Goal: Transaction & Acquisition: Book appointment/travel/reservation

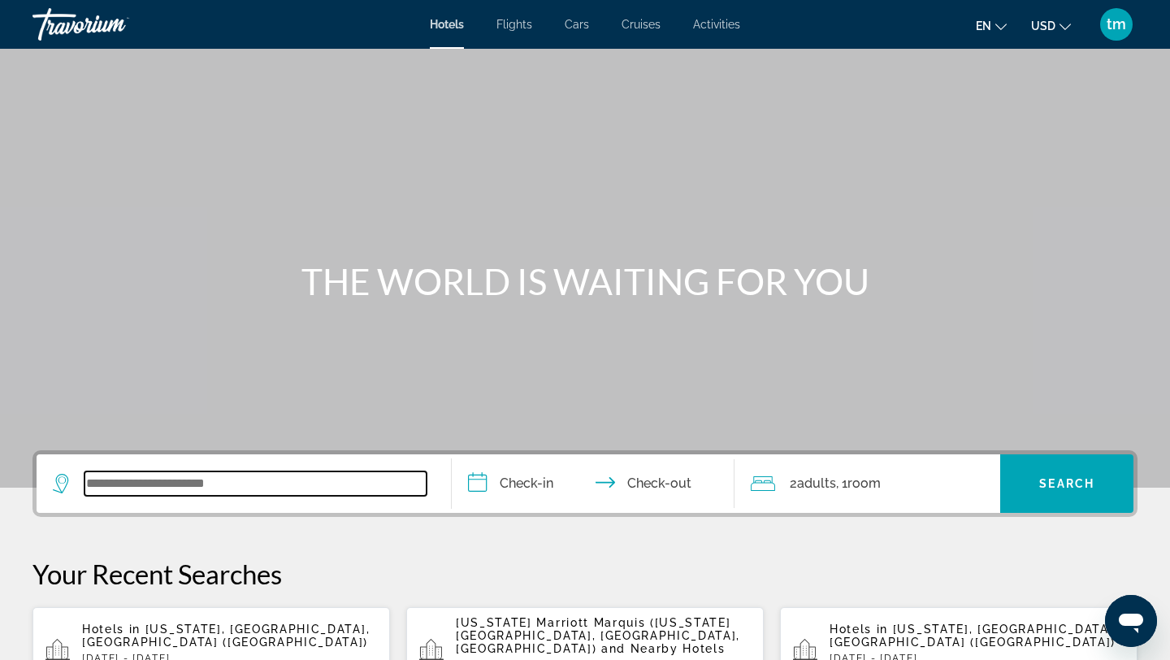
click at [219, 475] on input "Search widget" at bounding box center [256, 483] width 342 height 24
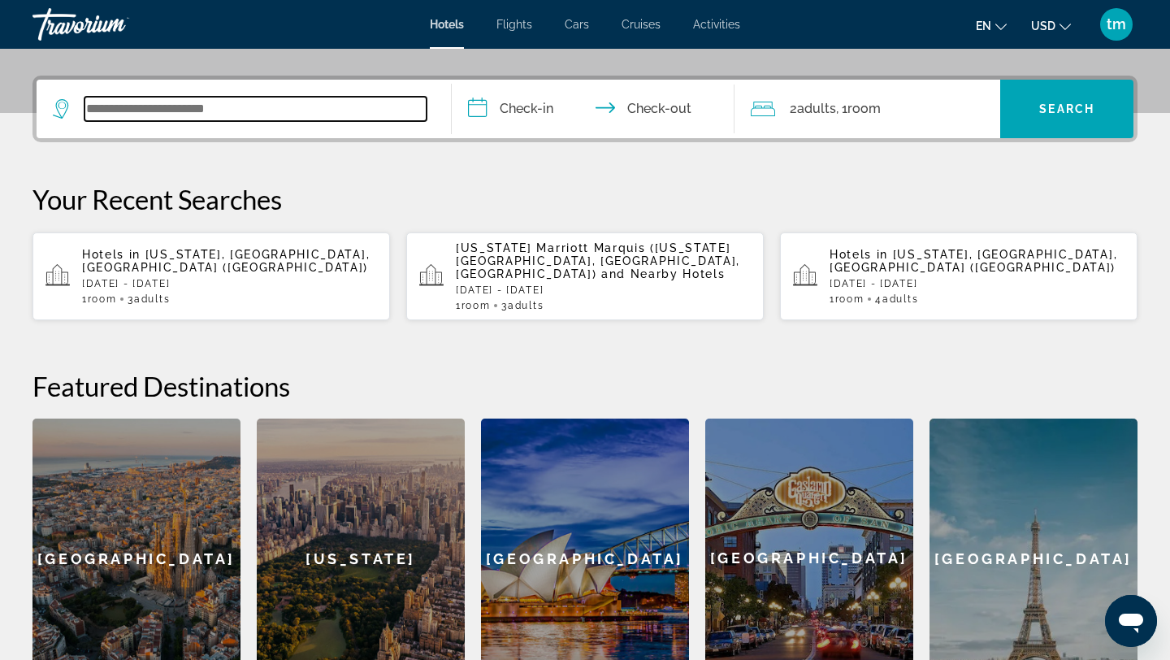
scroll to position [397, 0]
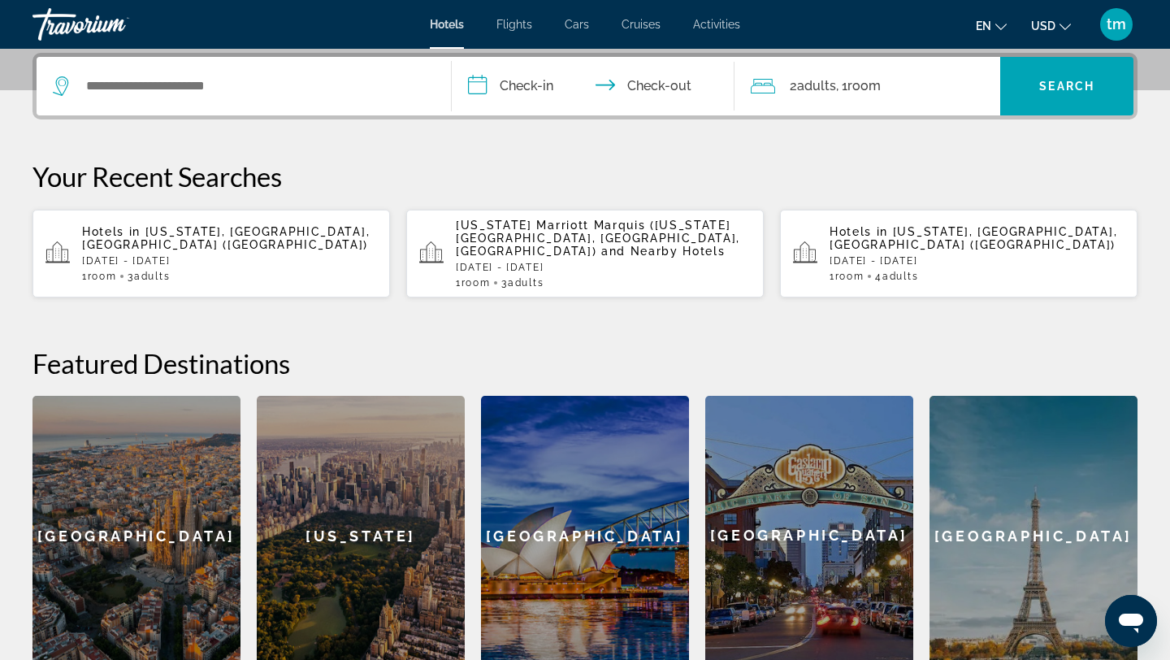
click at [222, 229] on span "[US_STATE], [GEOGRAPHIC_DATA], [GEOGRAPHIC_DATA] ([GEOGRAPHIC_DATA])" at bounding box center [226, 238] width 288 height 26
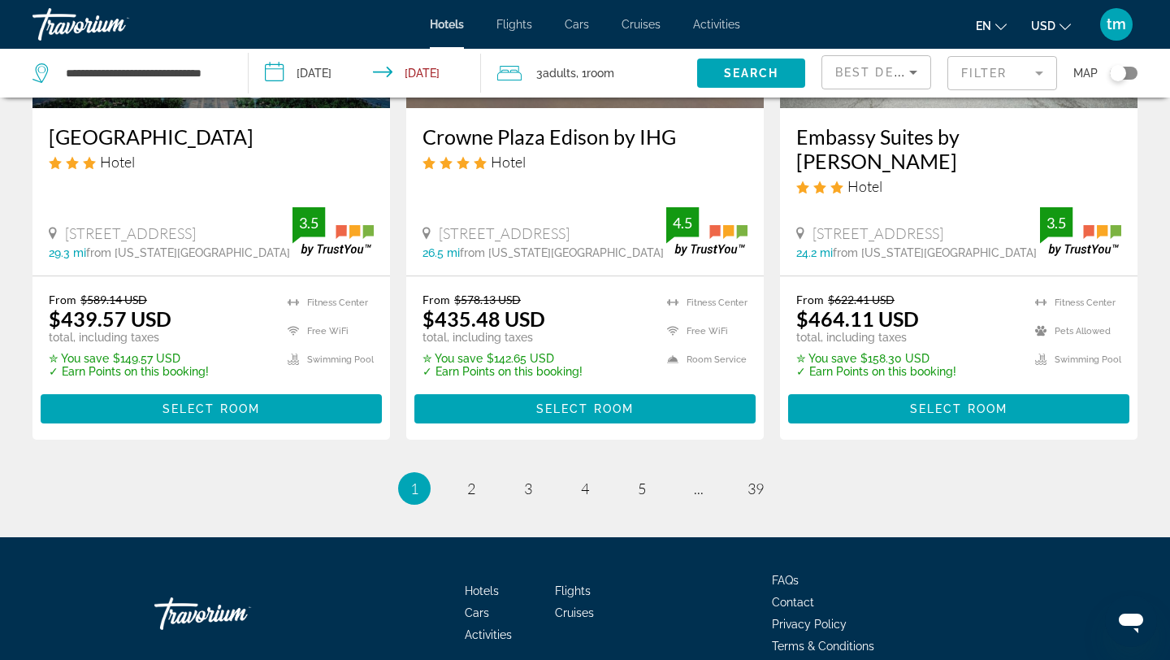
scroll to position [2190, 0]
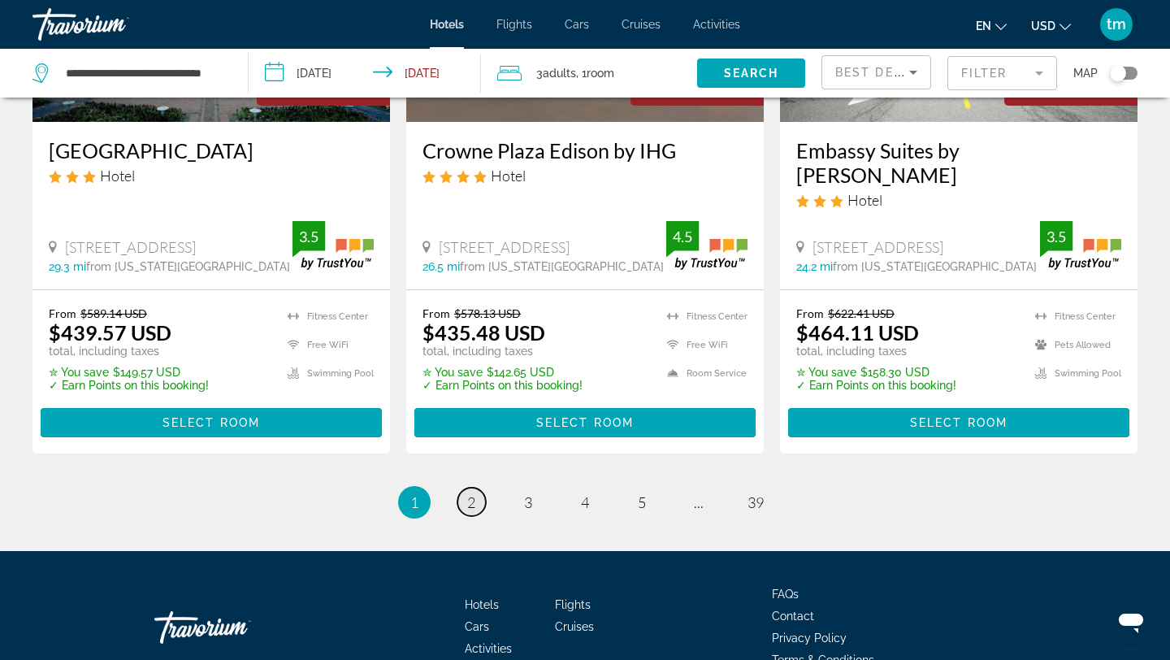
click at [473, 493] on span "2" at bounding box center [471, 502] width 8 height 18
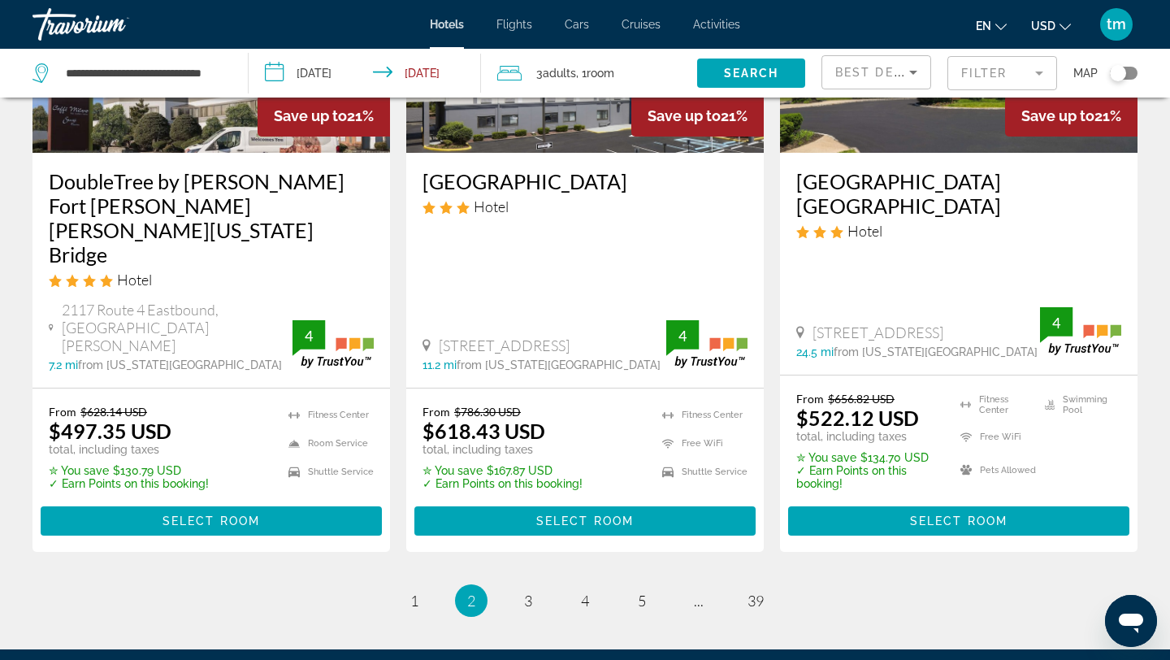
scroll to position [2195, 0]
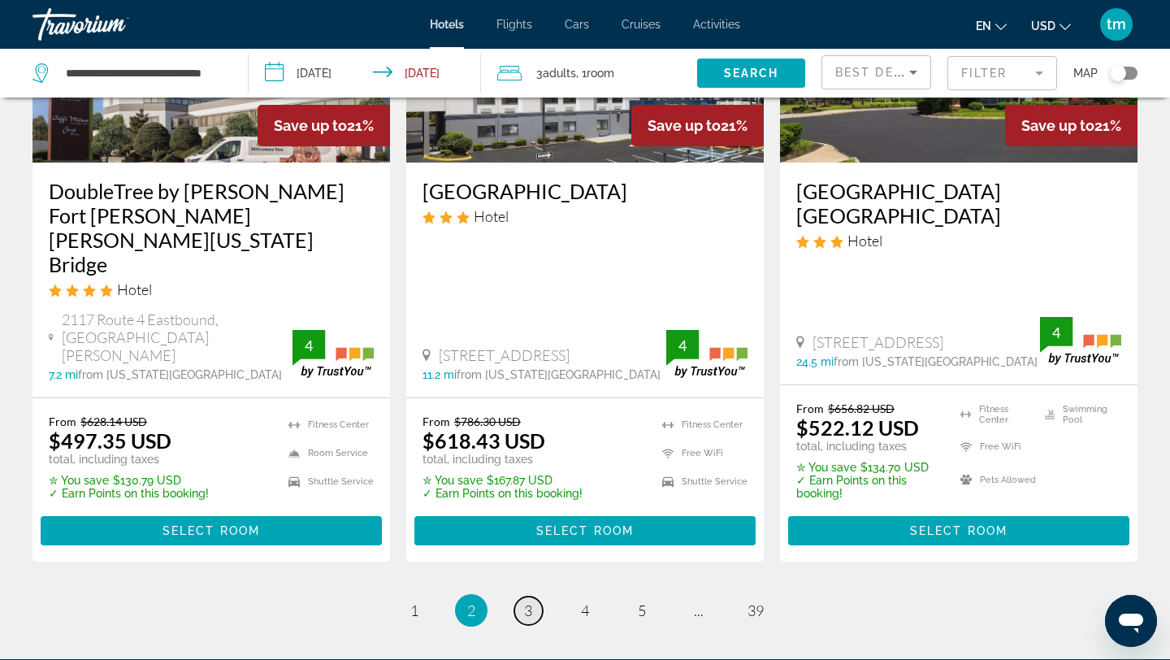
click at [529, 601] on span "3" at bounding box center [528, 610] width 8 height 18
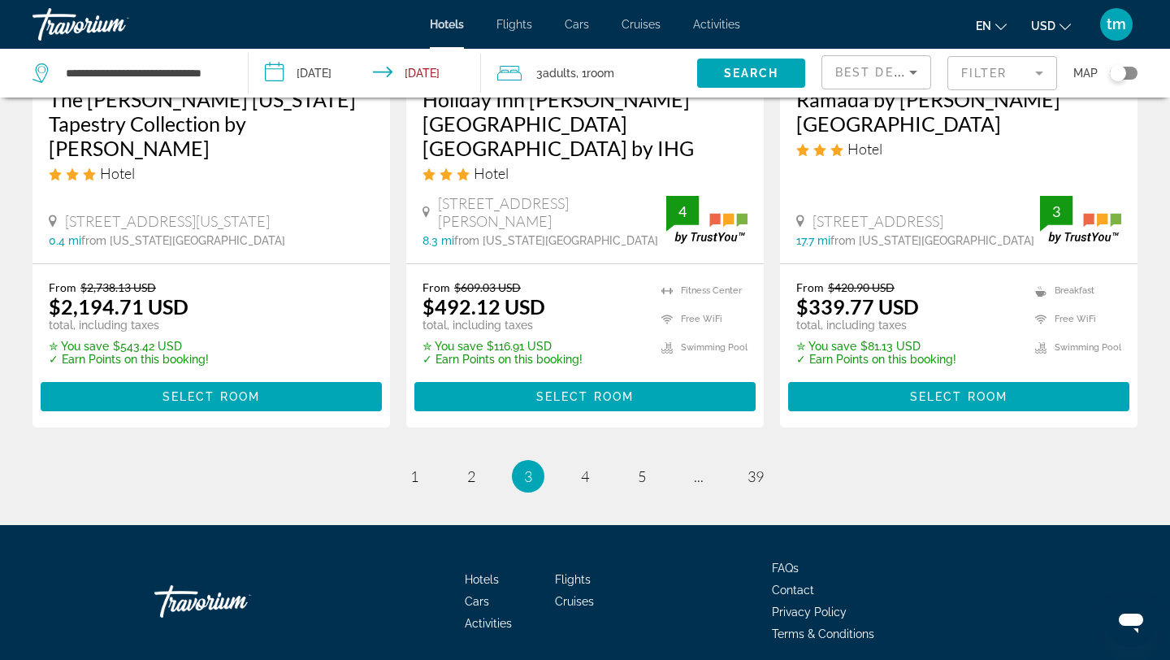
scroll to position [2281, 0]
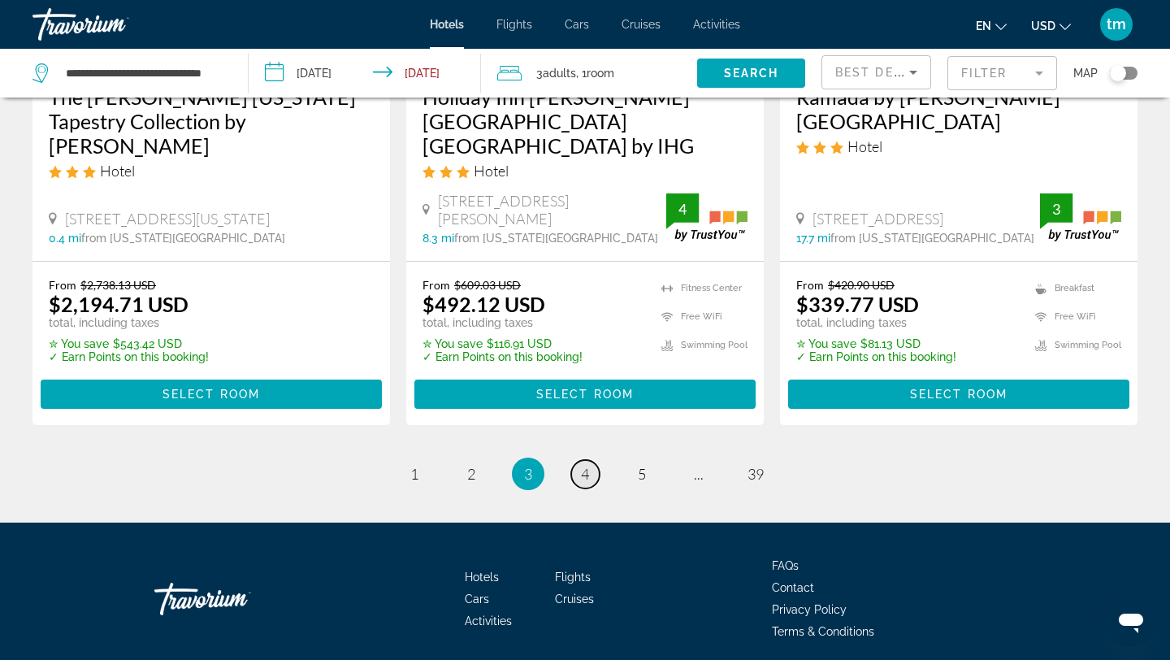
click at [585, 465] on span "4" at bounding box center [585, 474] width 8 height 18
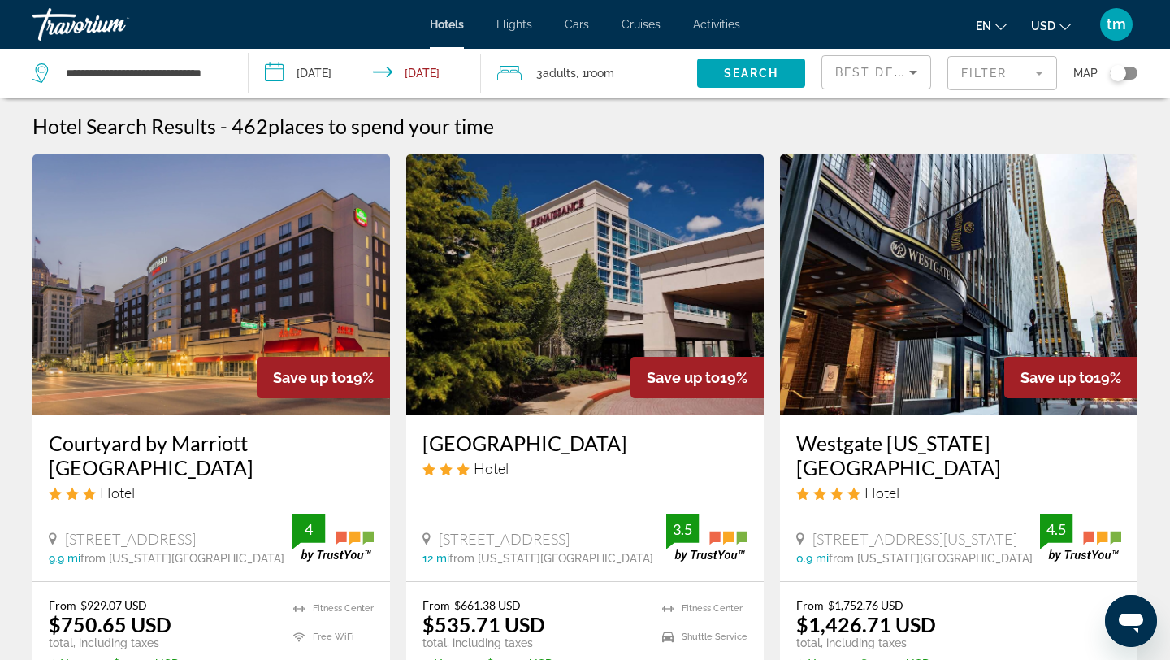
click at [915, 69] on icon "Sort by" at bounding box center [914, 73] width 20 height 20
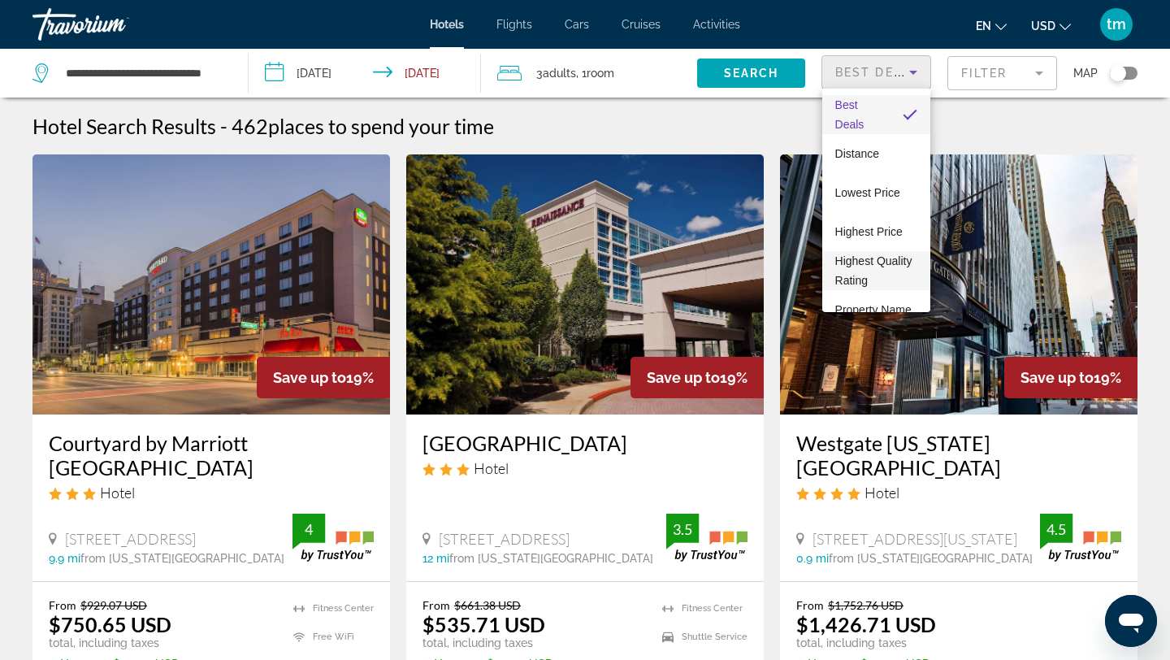
scroll to position [63, 0]
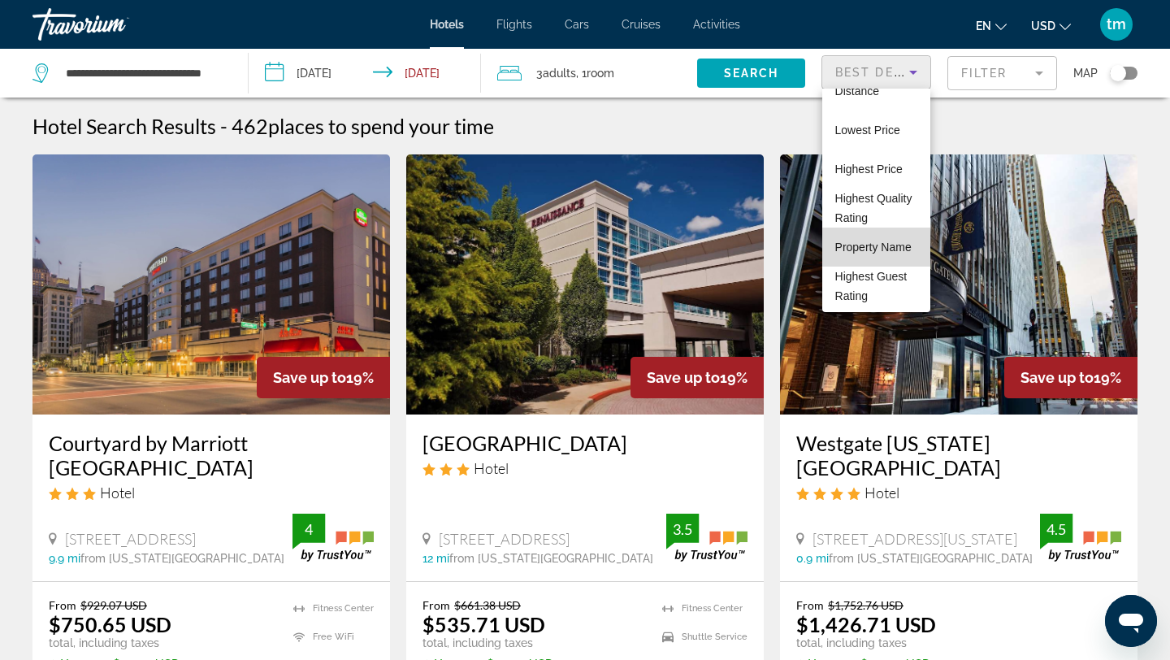
click at [885, 250] on span "Property Name" at bounding box center [874, 247] width 76 height 13
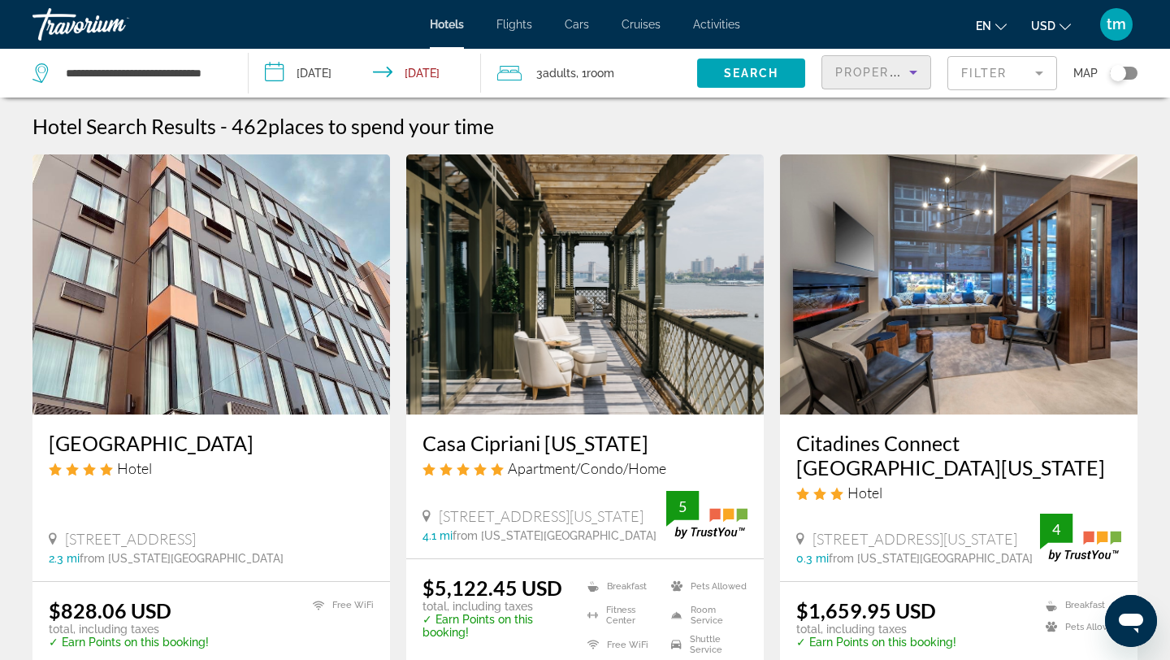
click at [984, 76] on mat-form-field "Filter" at bounding box center [1003, 73] width 110 height 34
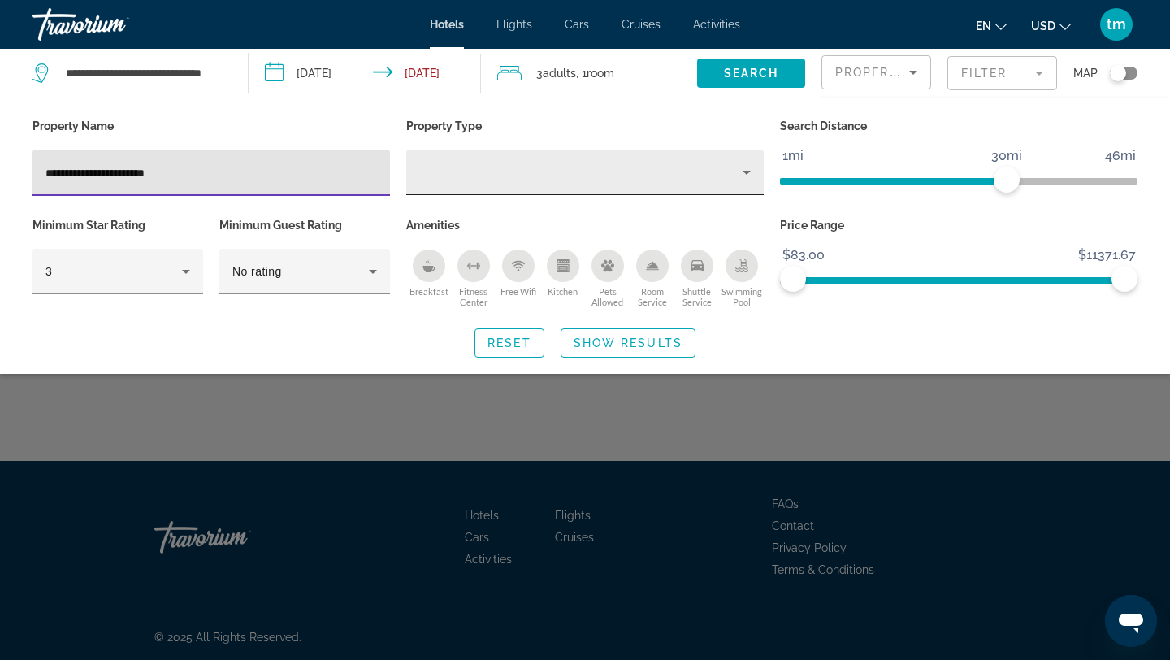
click at [503, 176] on div "Property type" at bounding box center [580, 173] width 323 height 20
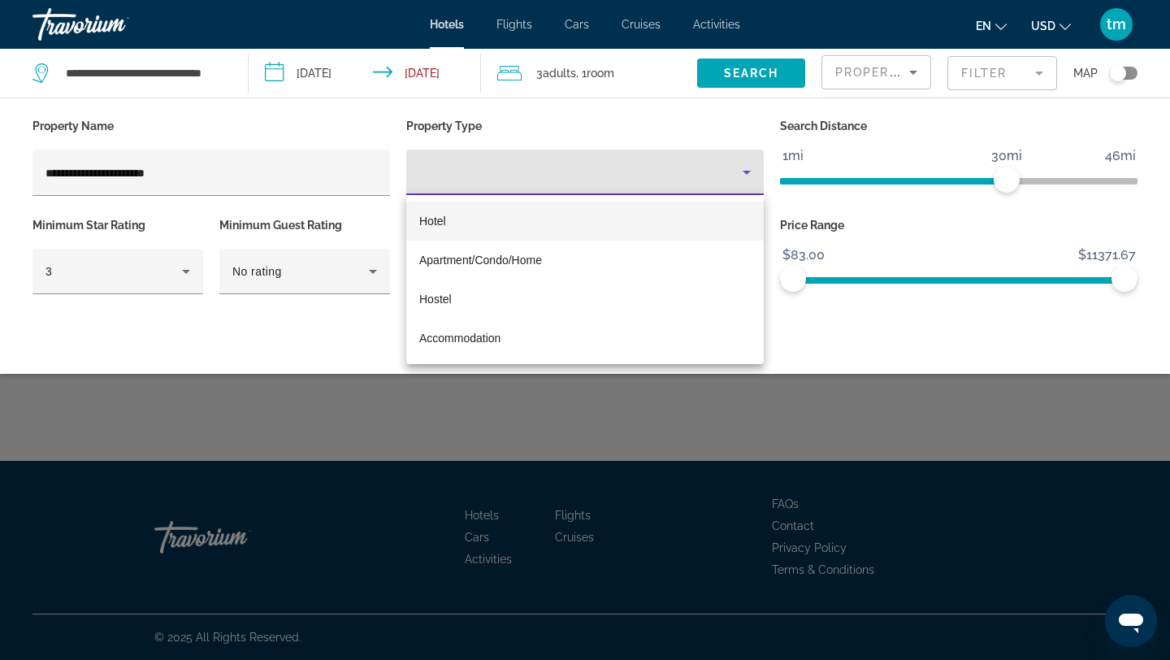
click at [190, 174] on div at bounding box center [585, 330] width 1170 height 660
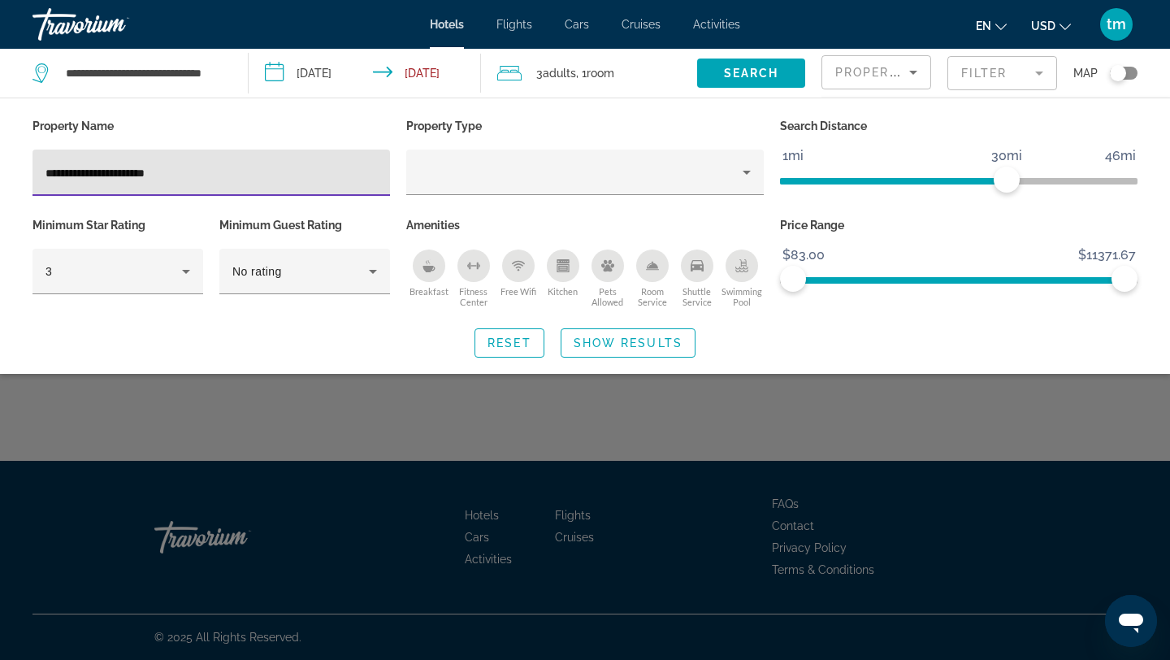
click at [190, 174] on input "**********" at bounding box center [212, 173] width 332 height 20
type input "**********"
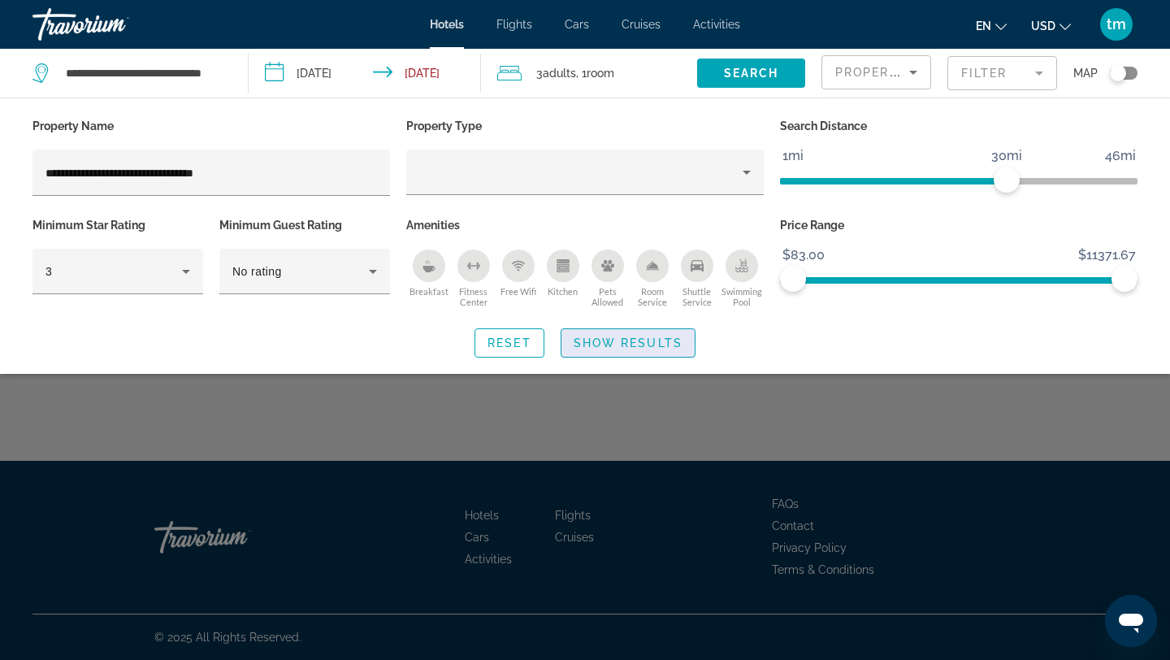
click at [597, 341] on span "Show Results" at bounding box center [628, 342] width 109 height 13
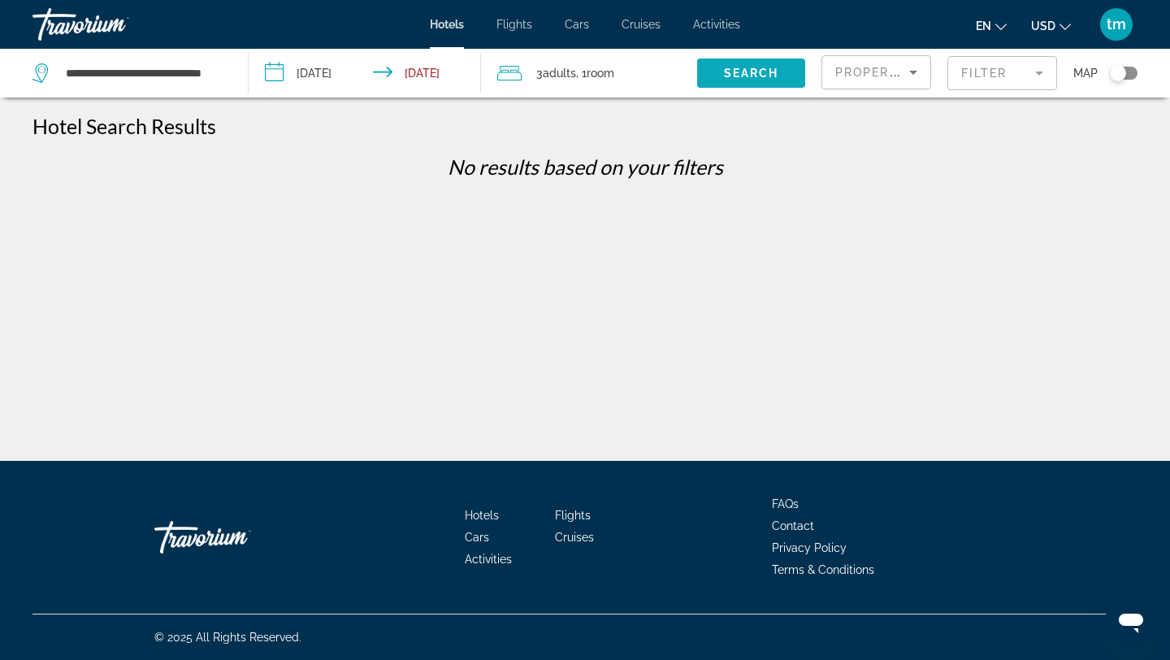
click at [724, 73] on span "Search" at bounding box center [751, 73] width 55 height 13
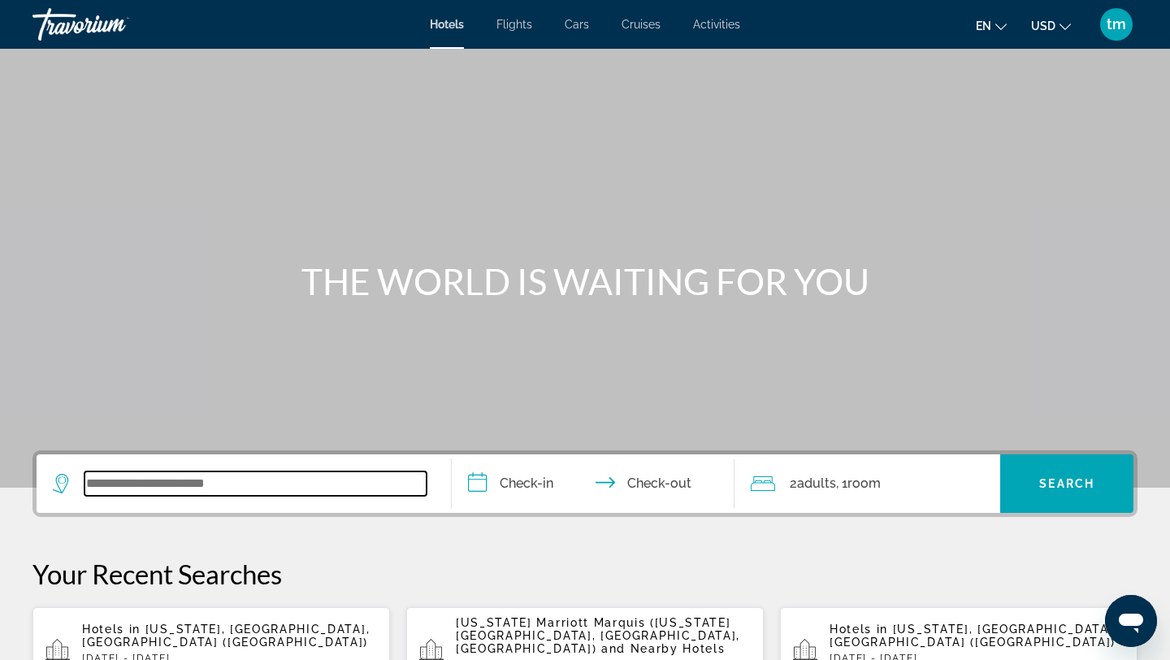
click at [226, 489] on input "Search widget" at bounding box center [256, 483] width 342 height 24
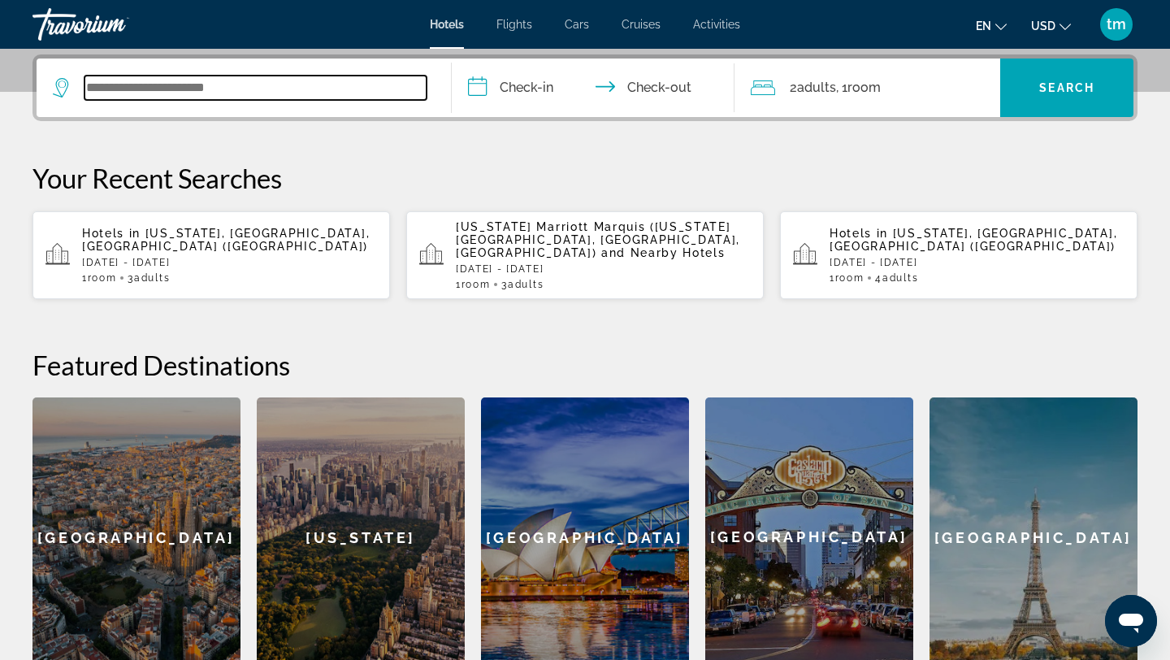
scroll to position [397, 0]
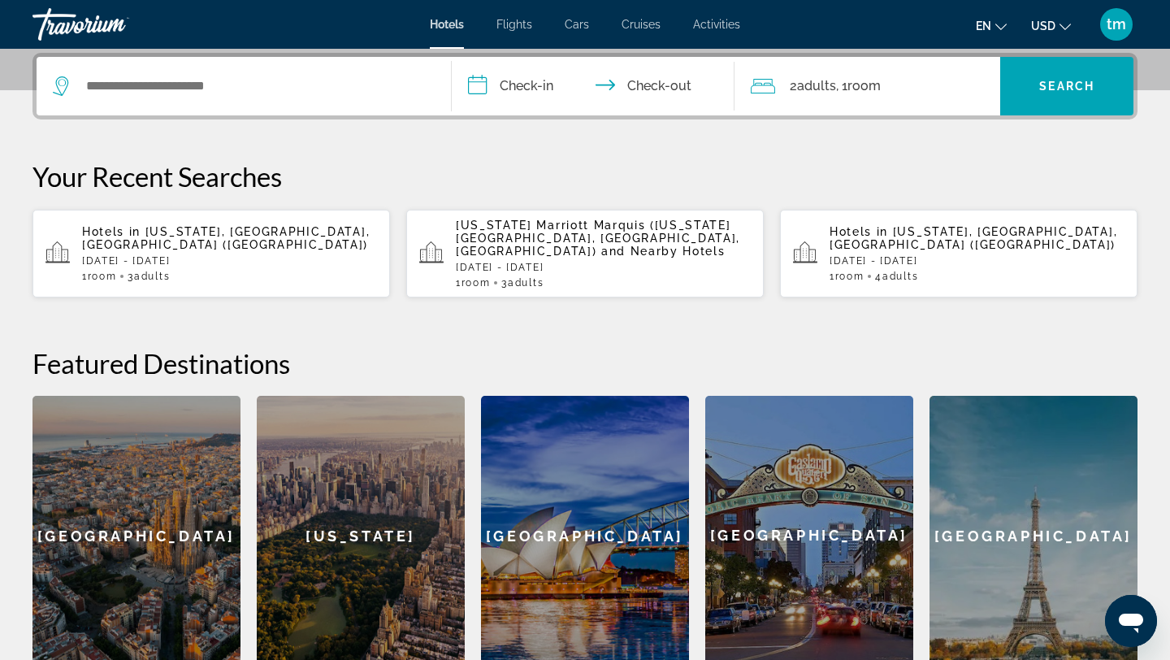
click at [215, 241] on div "Hotels in [US_STATE], [GEOGRAPHIC_DATA], [GEOGRAPHIC_DATA] ([GEOGRAPHIC_DATA]) …" at bounding box center [229, 253] width 295 height 57
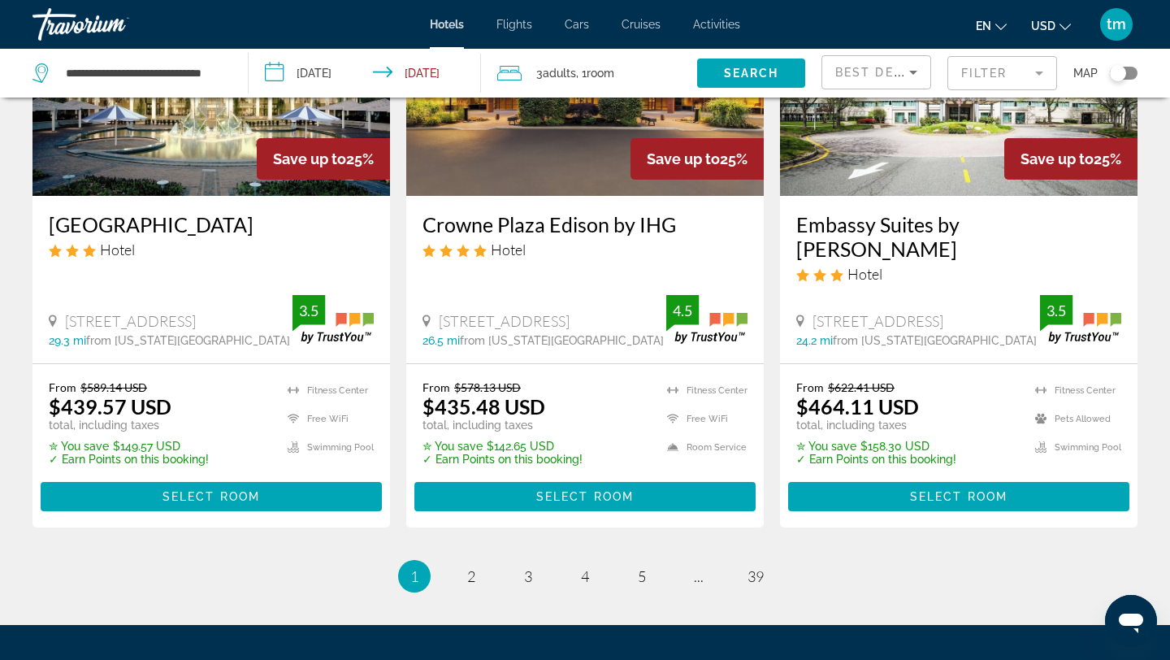
scroll to position [2245, 0]
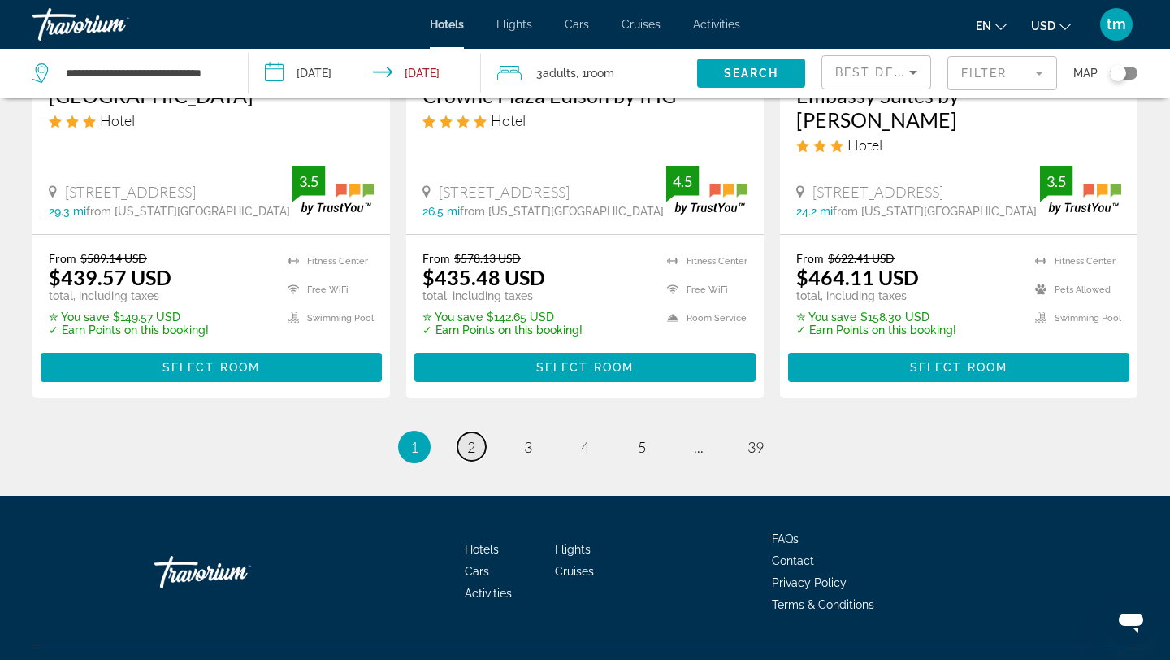
click at [473, 438] on span "2" at bounding box center [471, 447] width 8 height 18
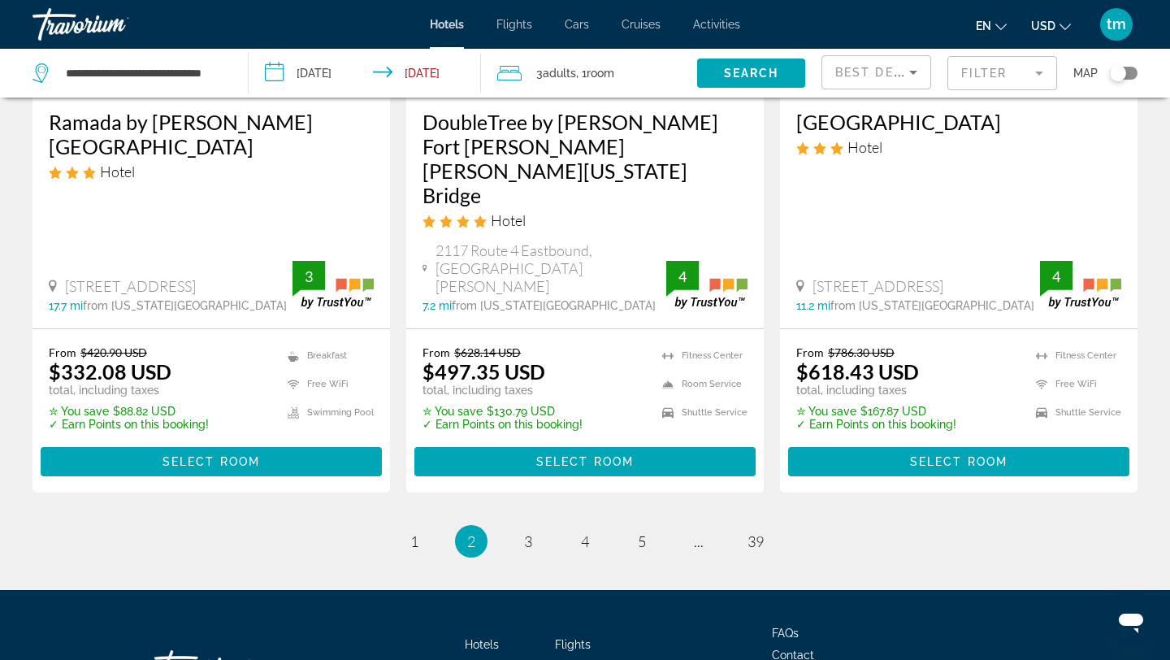
scroll to position [2257, 0]
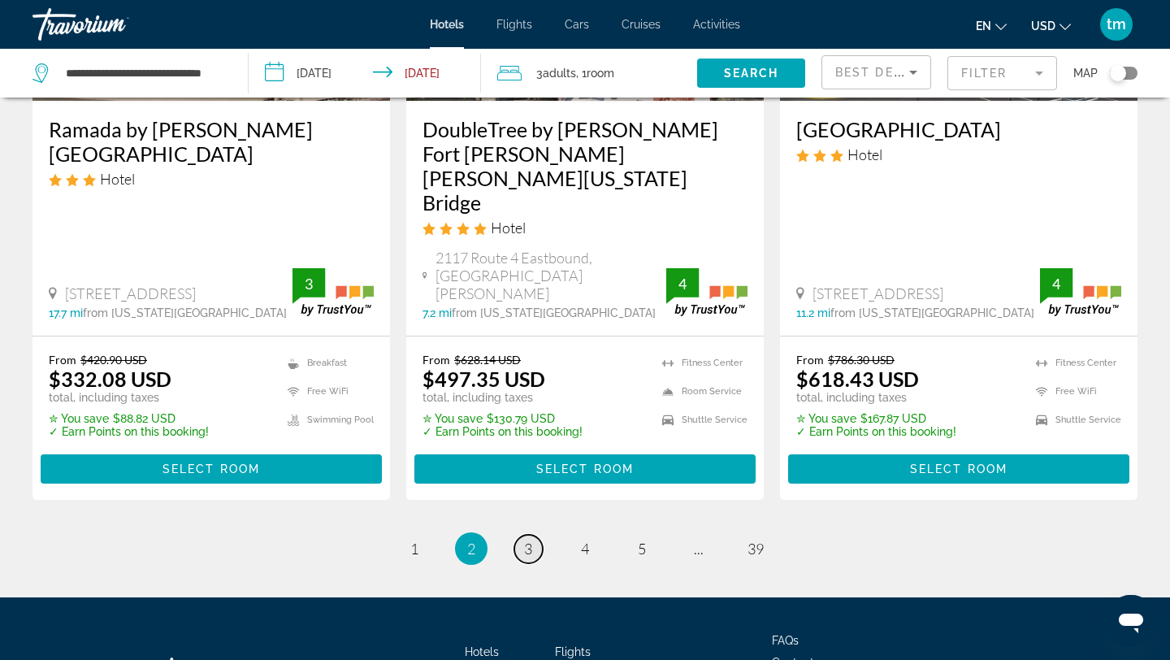
click at [527, 540] on span "3" at bounding box center [528, 549] width 8 height 18
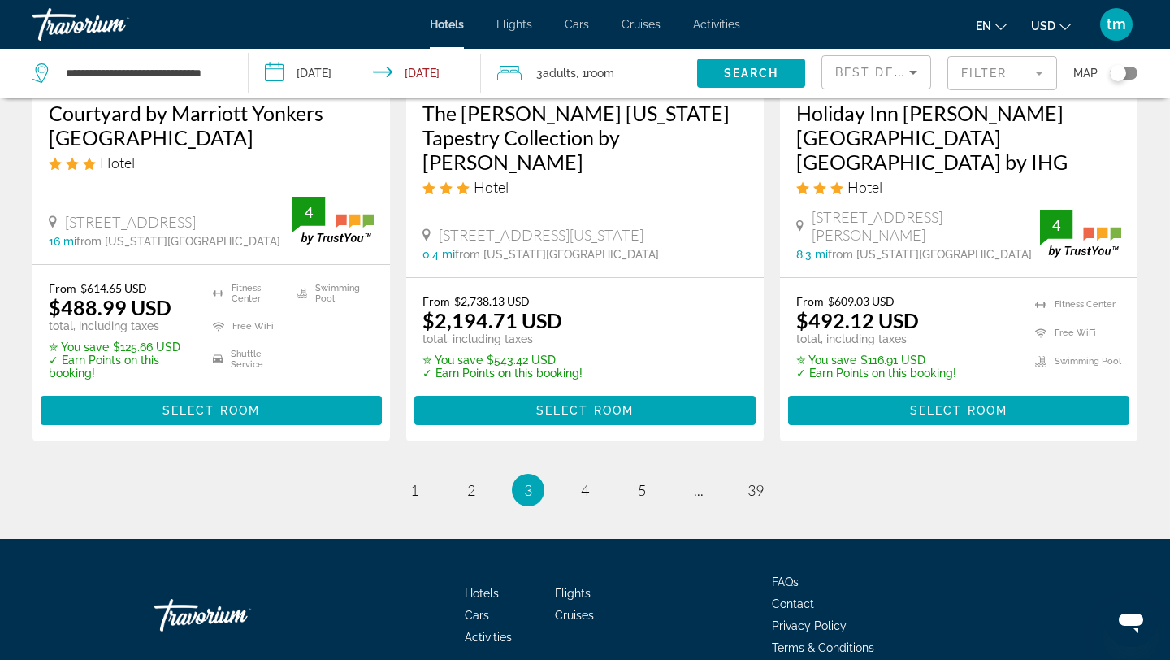
scroll to position [2292, 0]
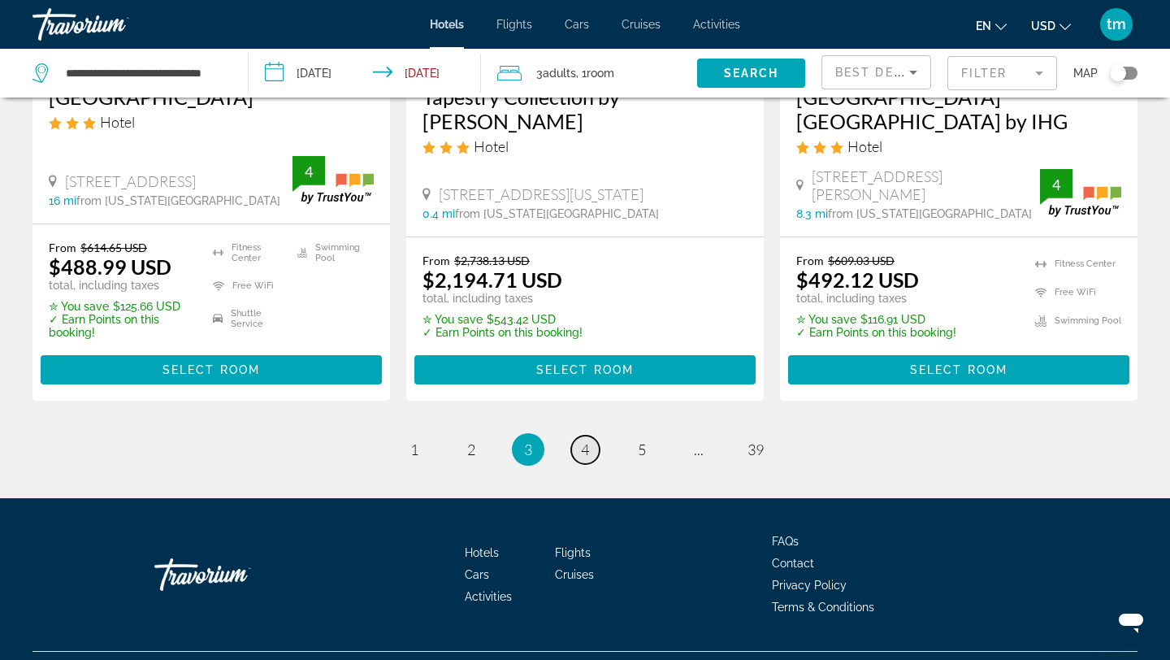
click at [586, 441] on span "4" at bounding box center [585, 450] width 8 height 18
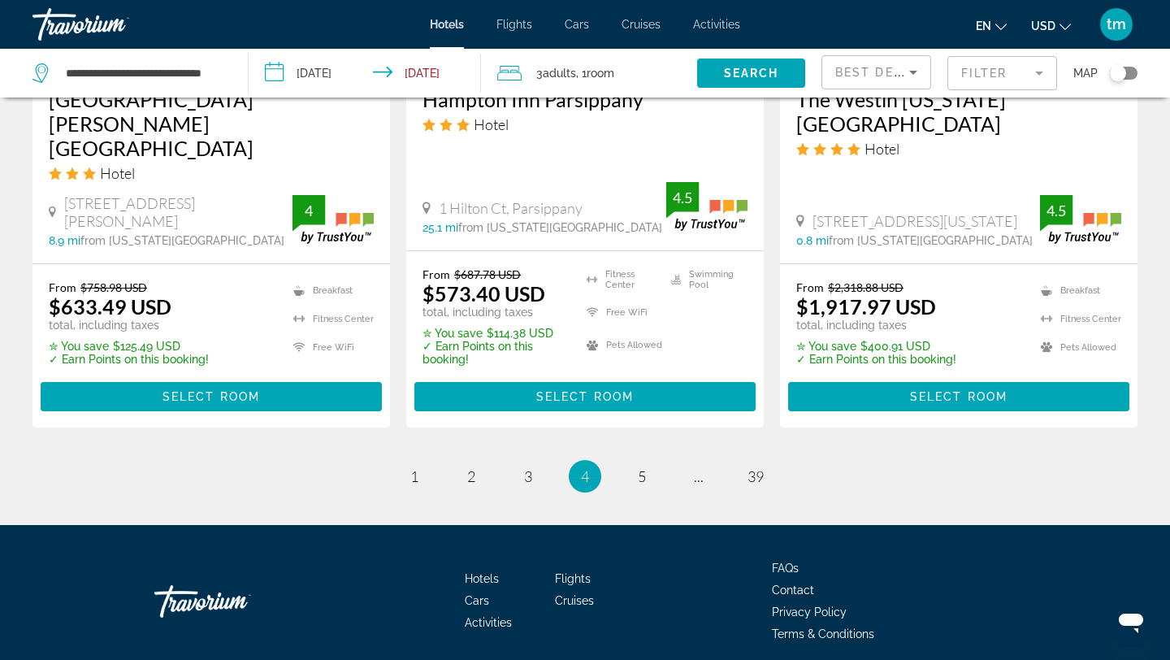
scroll to position [2266, 0]
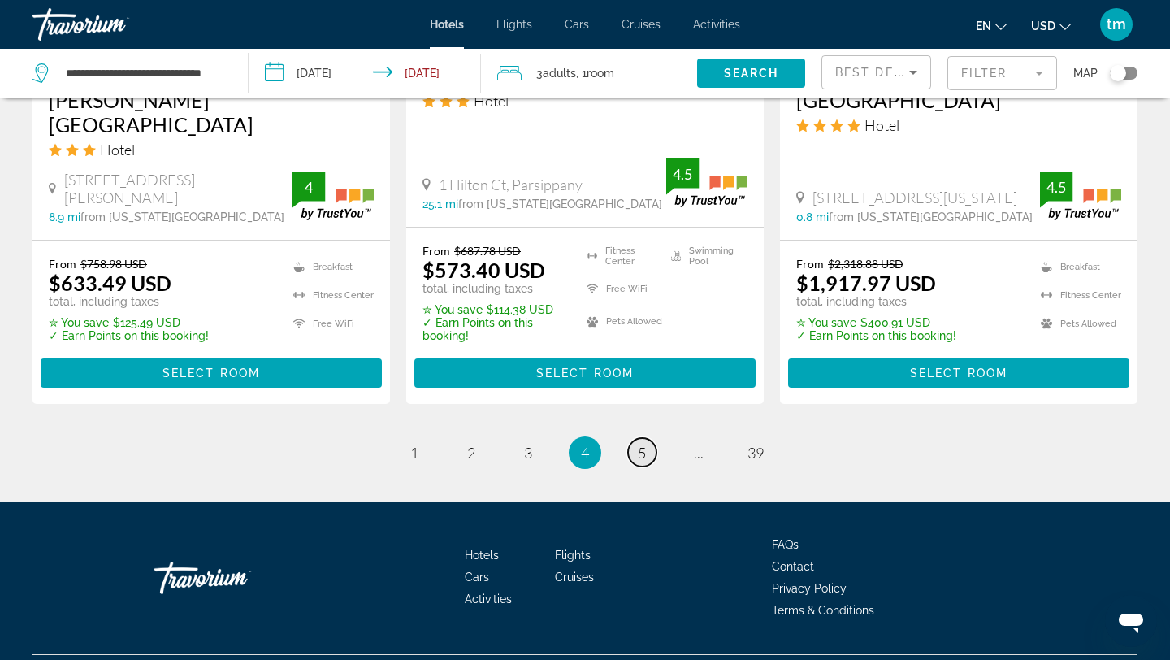
click at [646, 438] on link "page 5" at bounding box center [642, 452] width 28 height 28
